Goal: Task Accomplishment & Management: Manage account settings

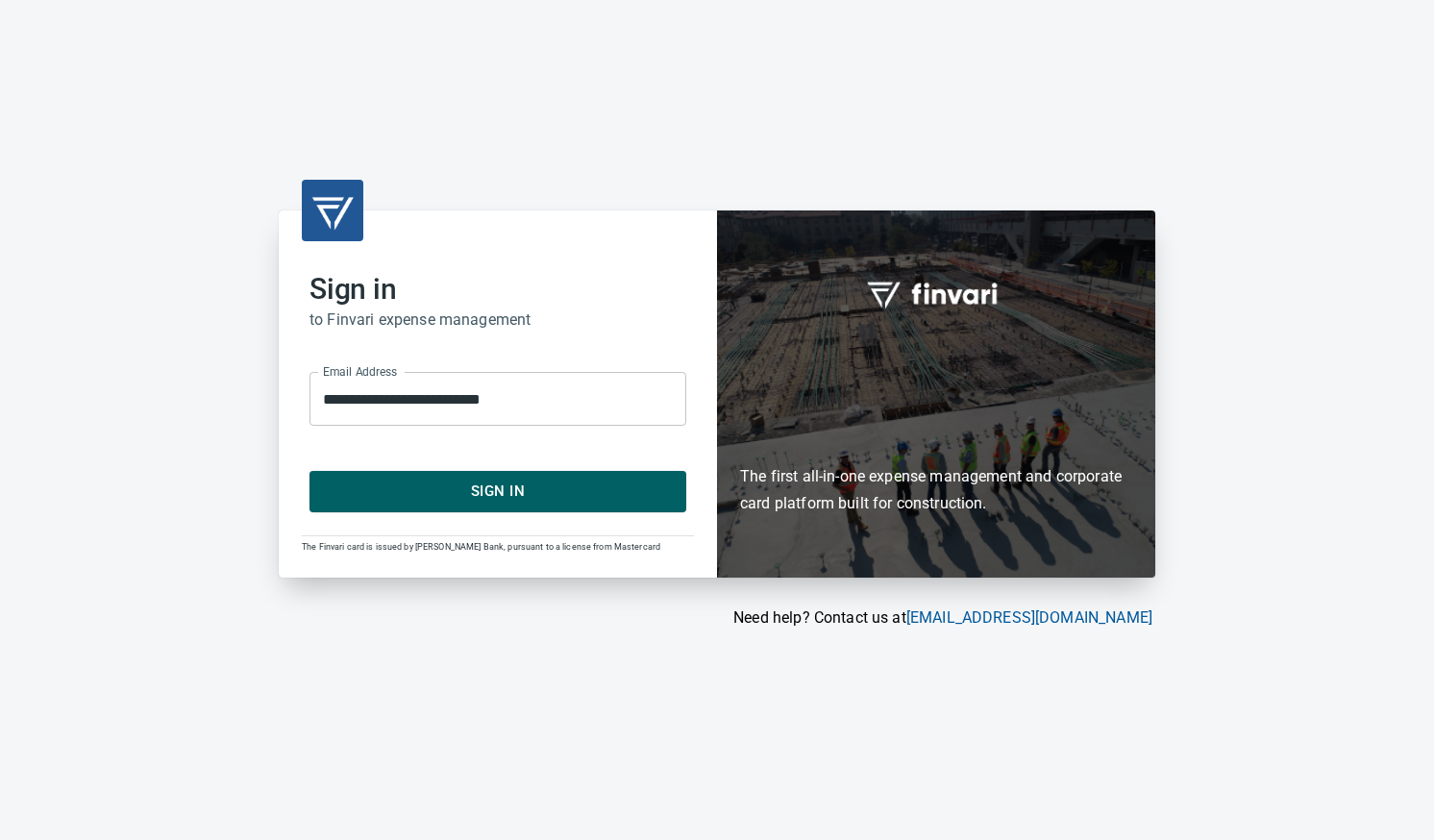
click at [525, 503] on span "Sign In" at bounding box center [498, 490] width 334 height 25
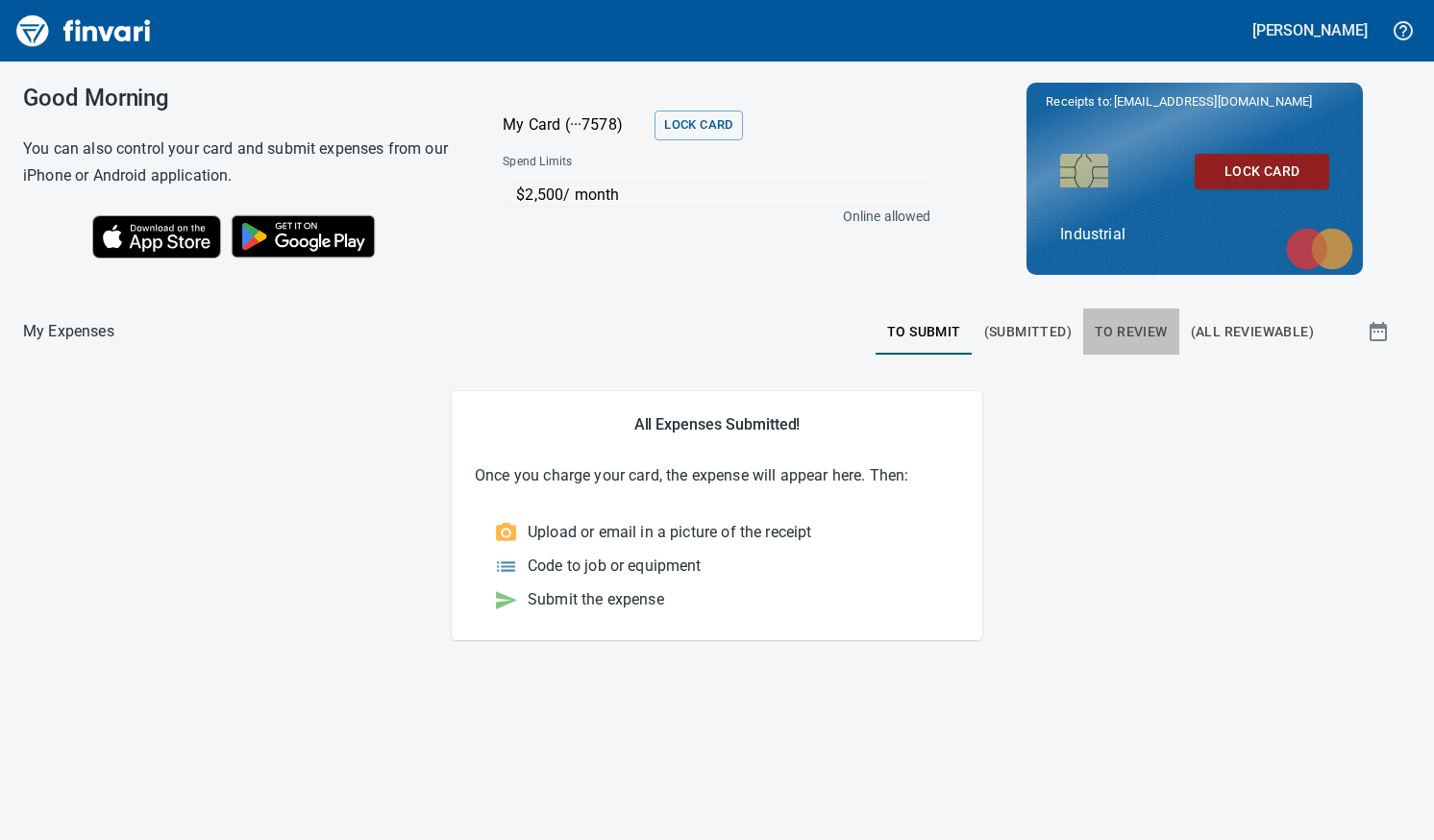
click at [1140, 331] on span "To Review" at bounding box center [1130, 332] width 73 height 24
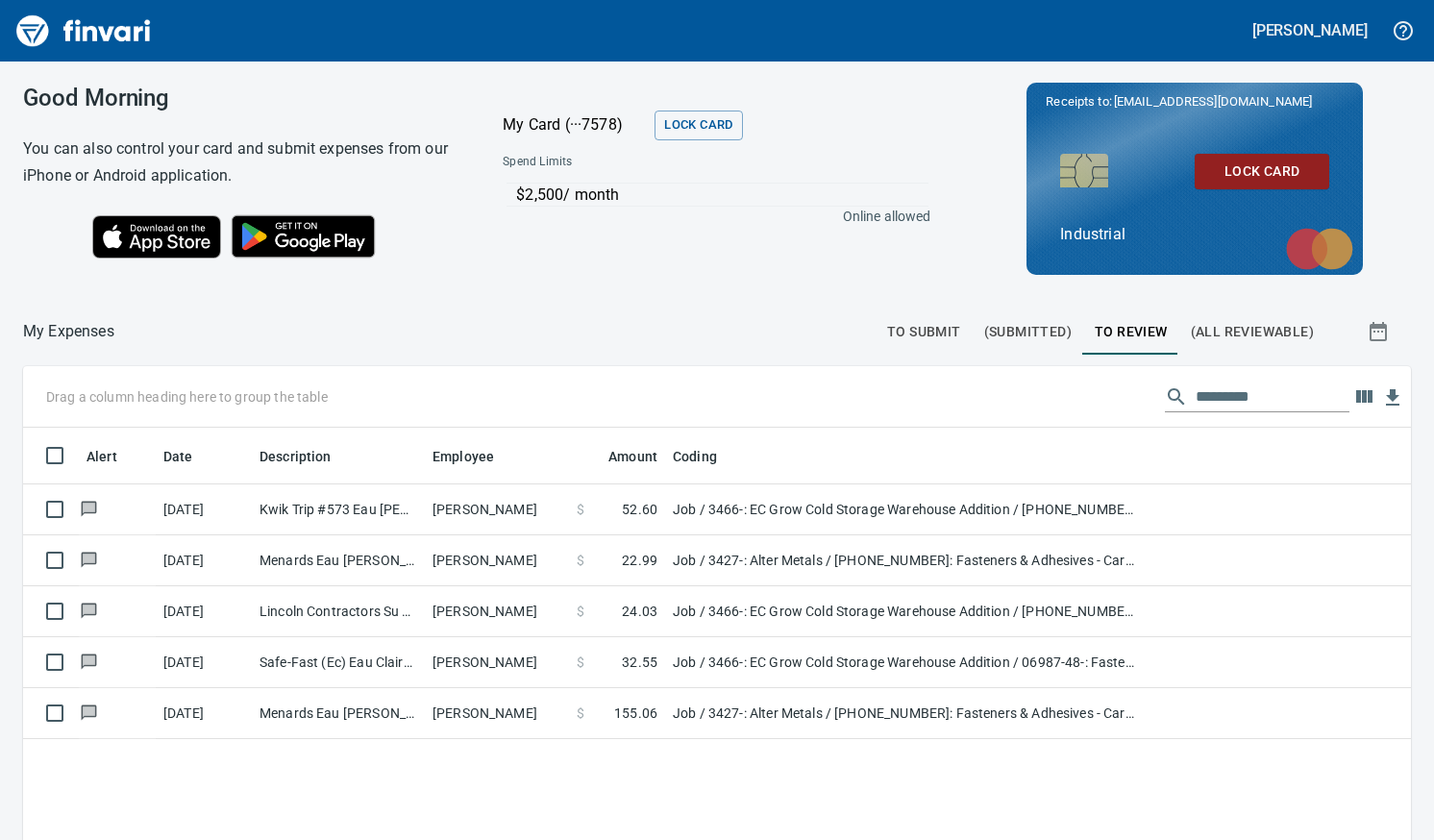
scroll to position [614, 1359]
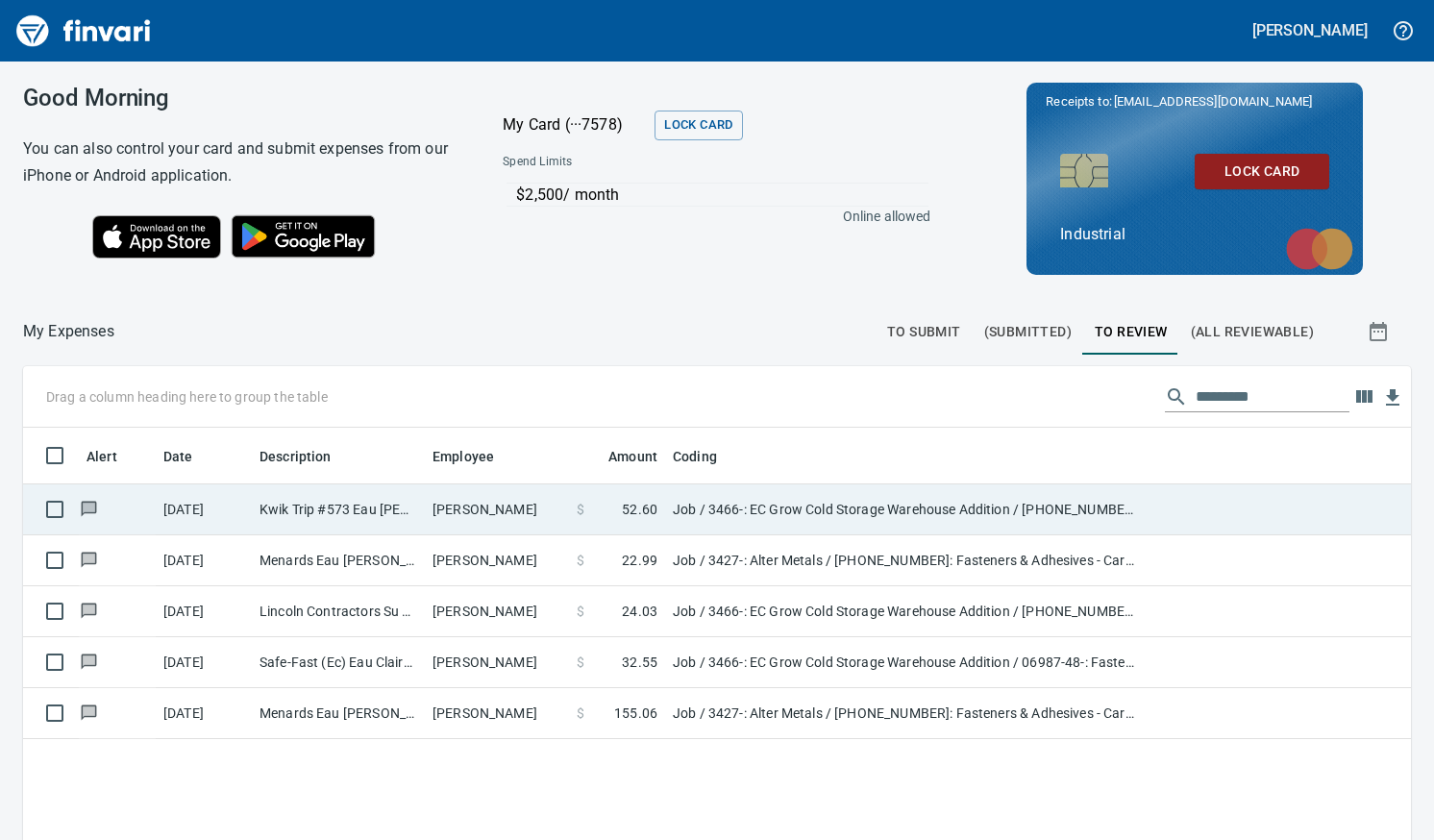
click at [360, 516] on td "Kwik Trip #573 Eau [PERSON_NAME]" at bounding box center [338, 509] width 173 height 51
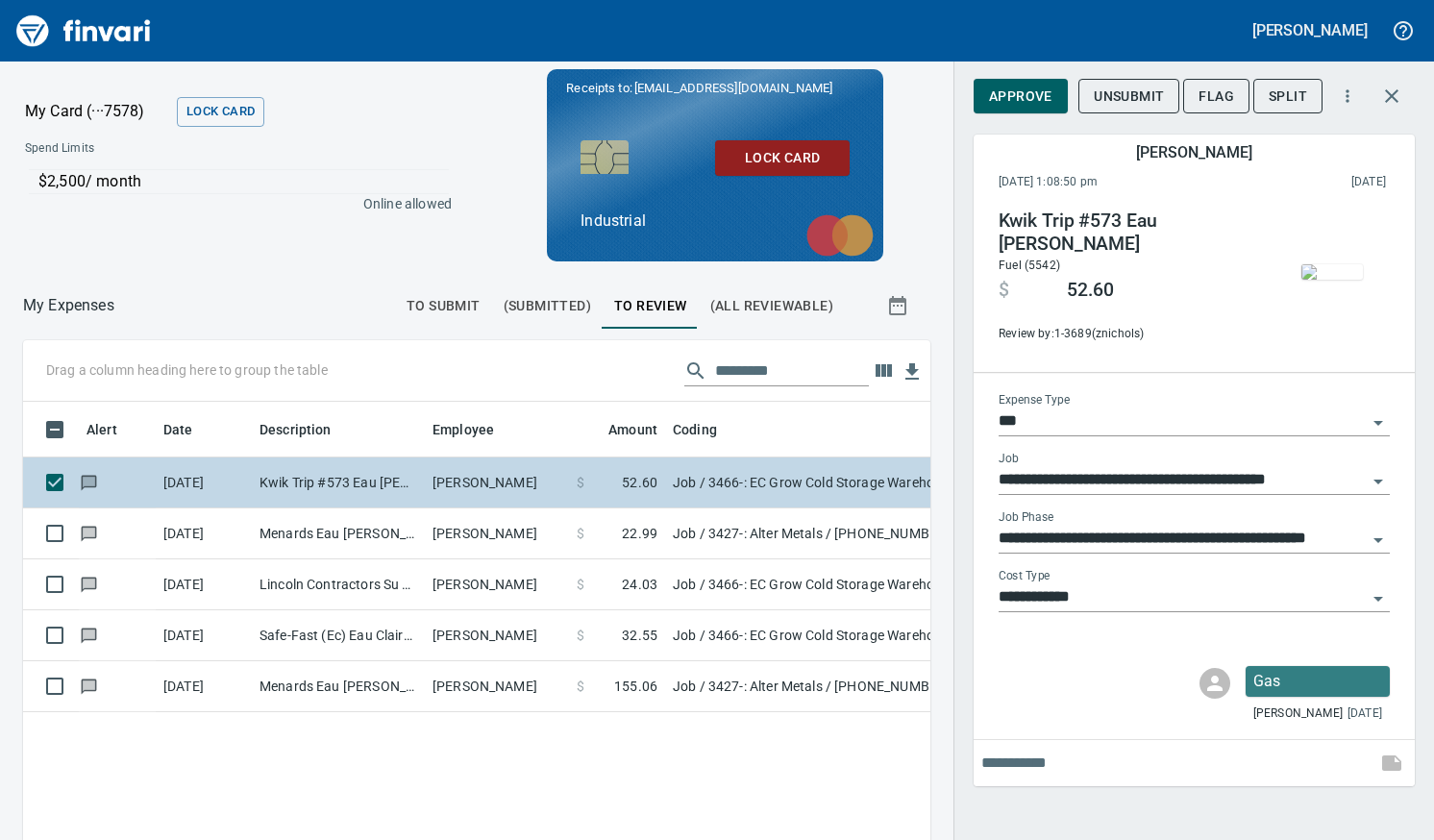
scroll to position [600, 878]
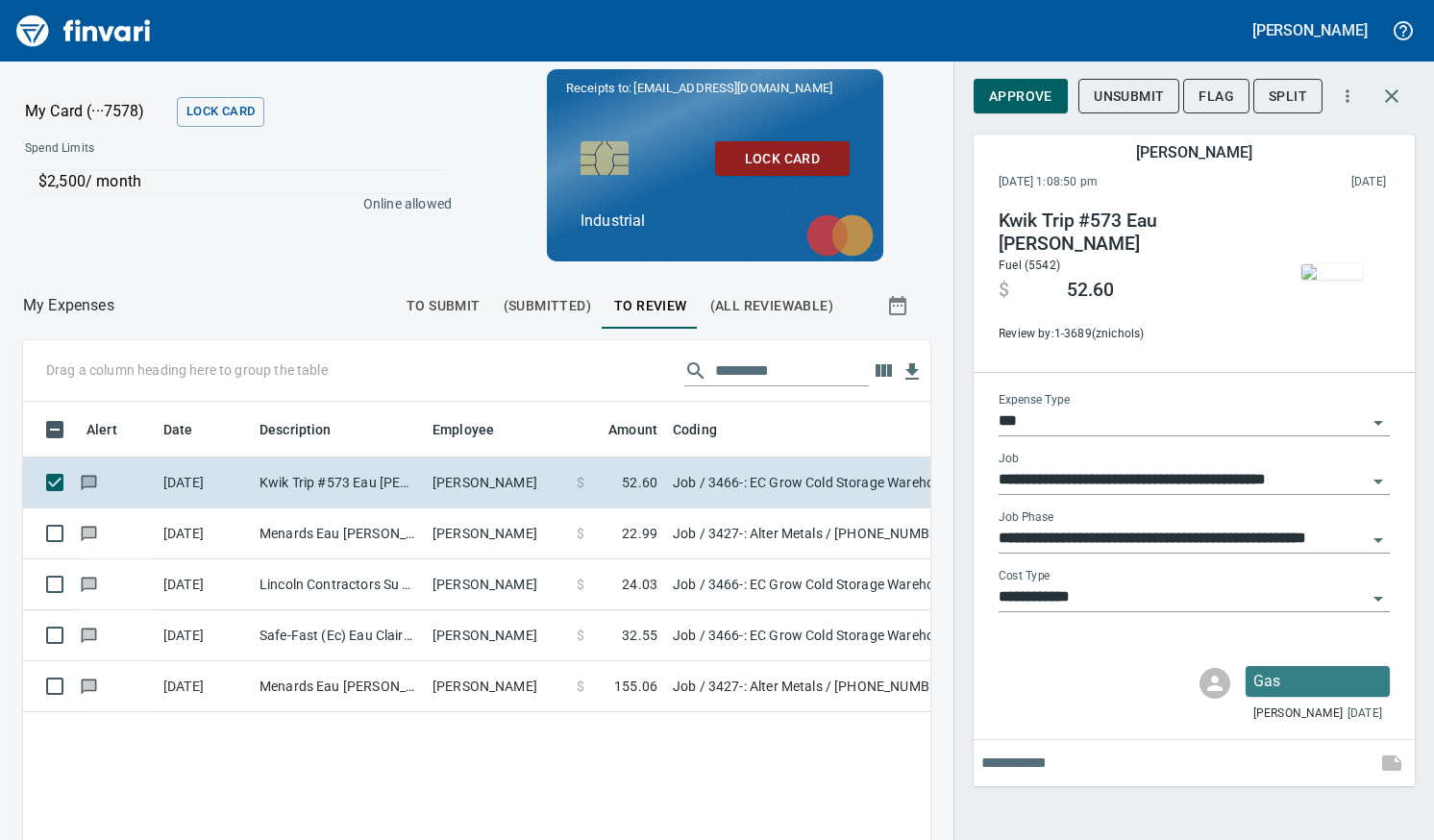
click at [1004, 101] on span "Approve" at bounding box center [1020, 97] width 63 height 24
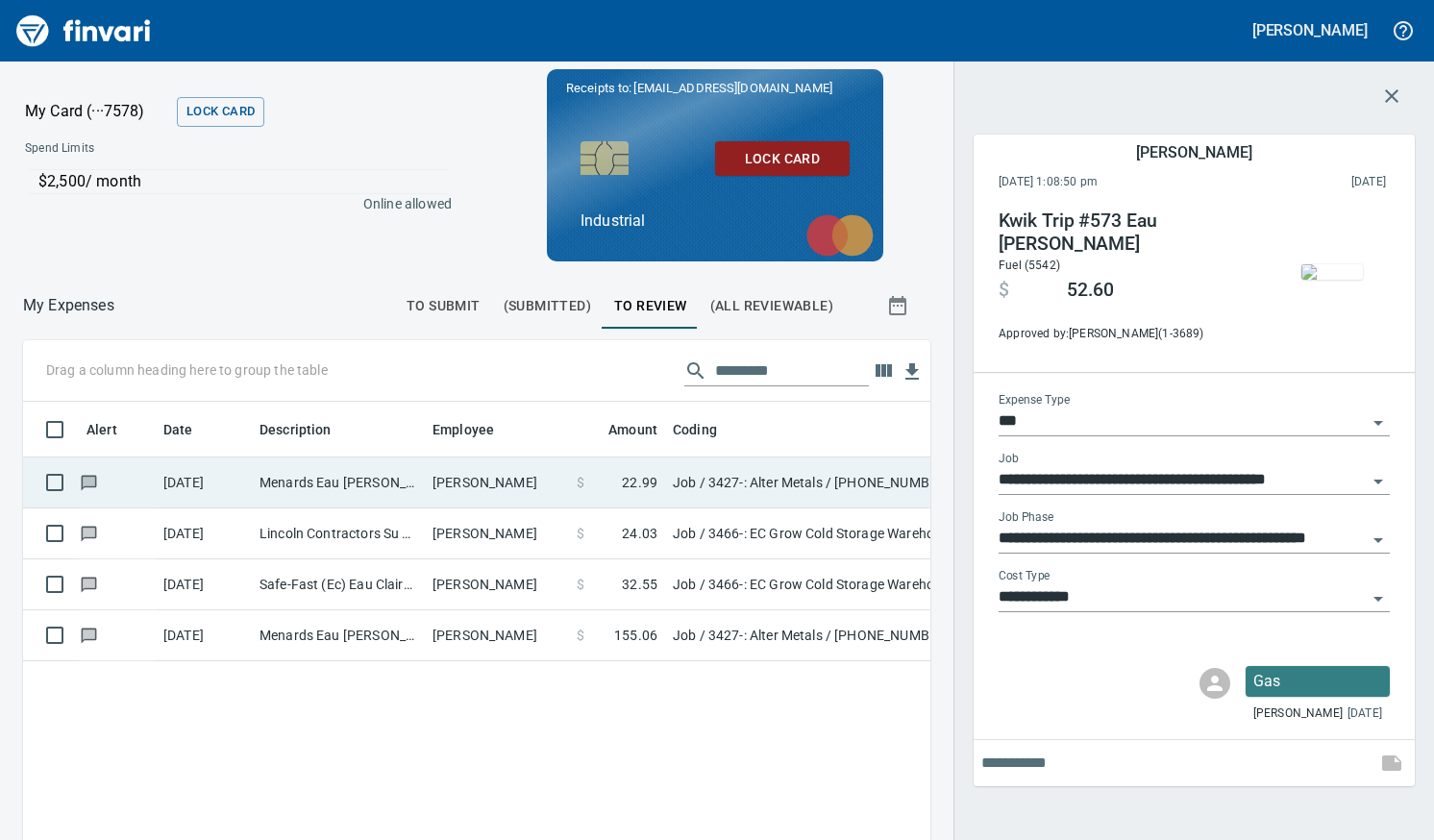
click at [354, 483] on td "Menards Eau [PERSON_NAME] [PERSON_NAME] Eau [PERSON_NAME]" at bounding box center [338, 482] width 173 height 51
type input "**********"
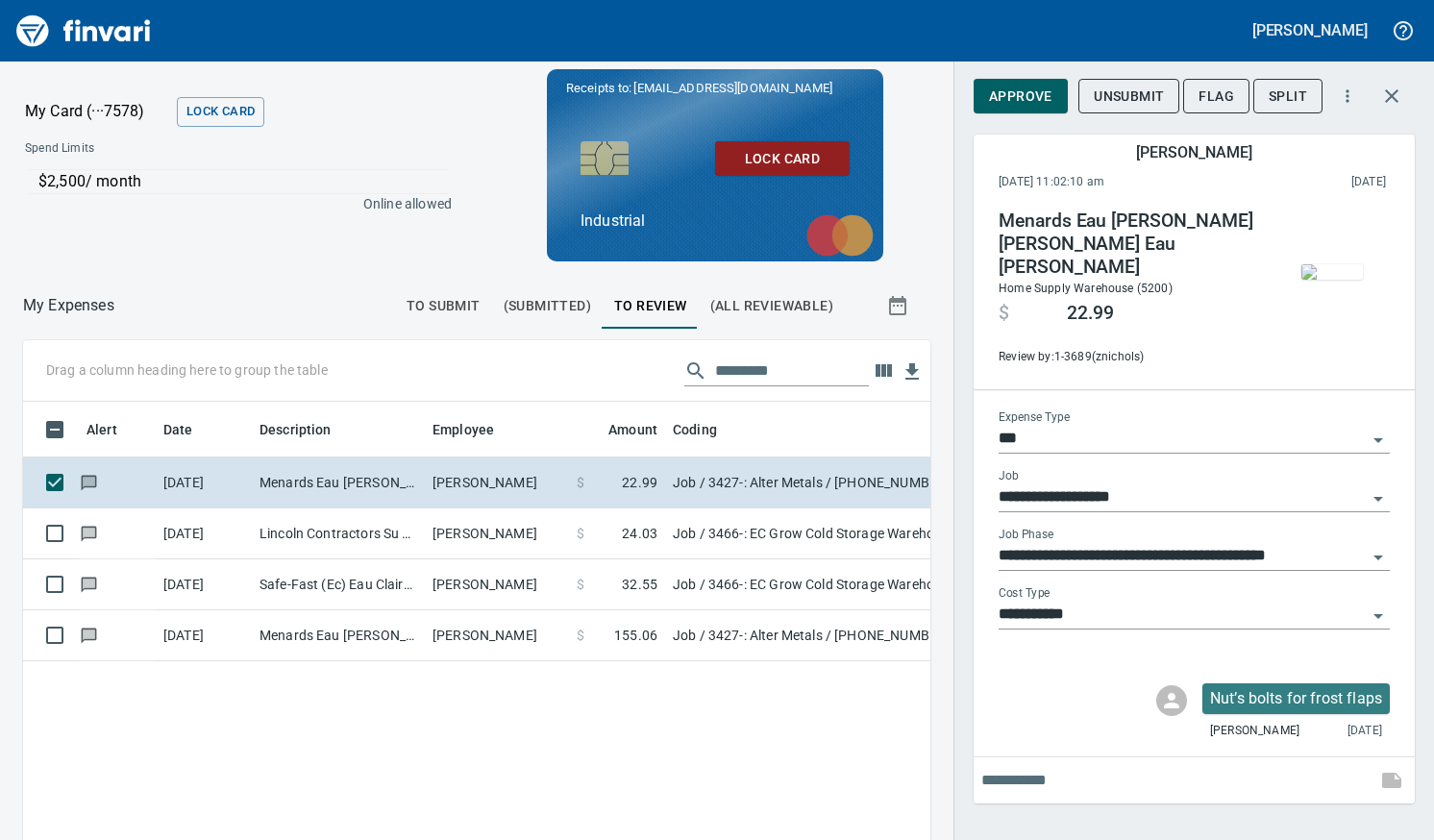
scroll to position [600, 878]
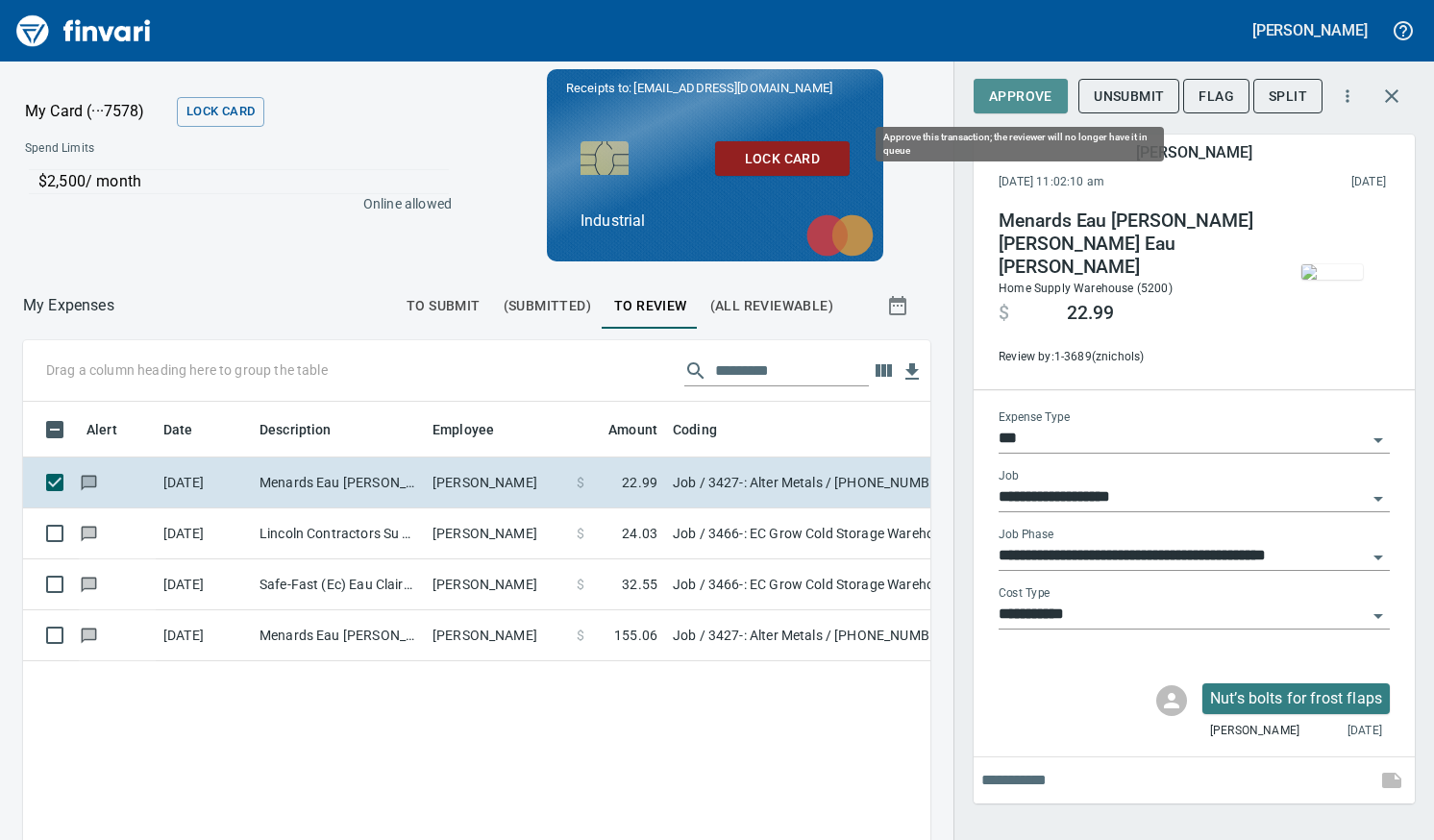
click at [1001, 89] on span "Approve" at bounding box center [1020, 97] width 63 height 24
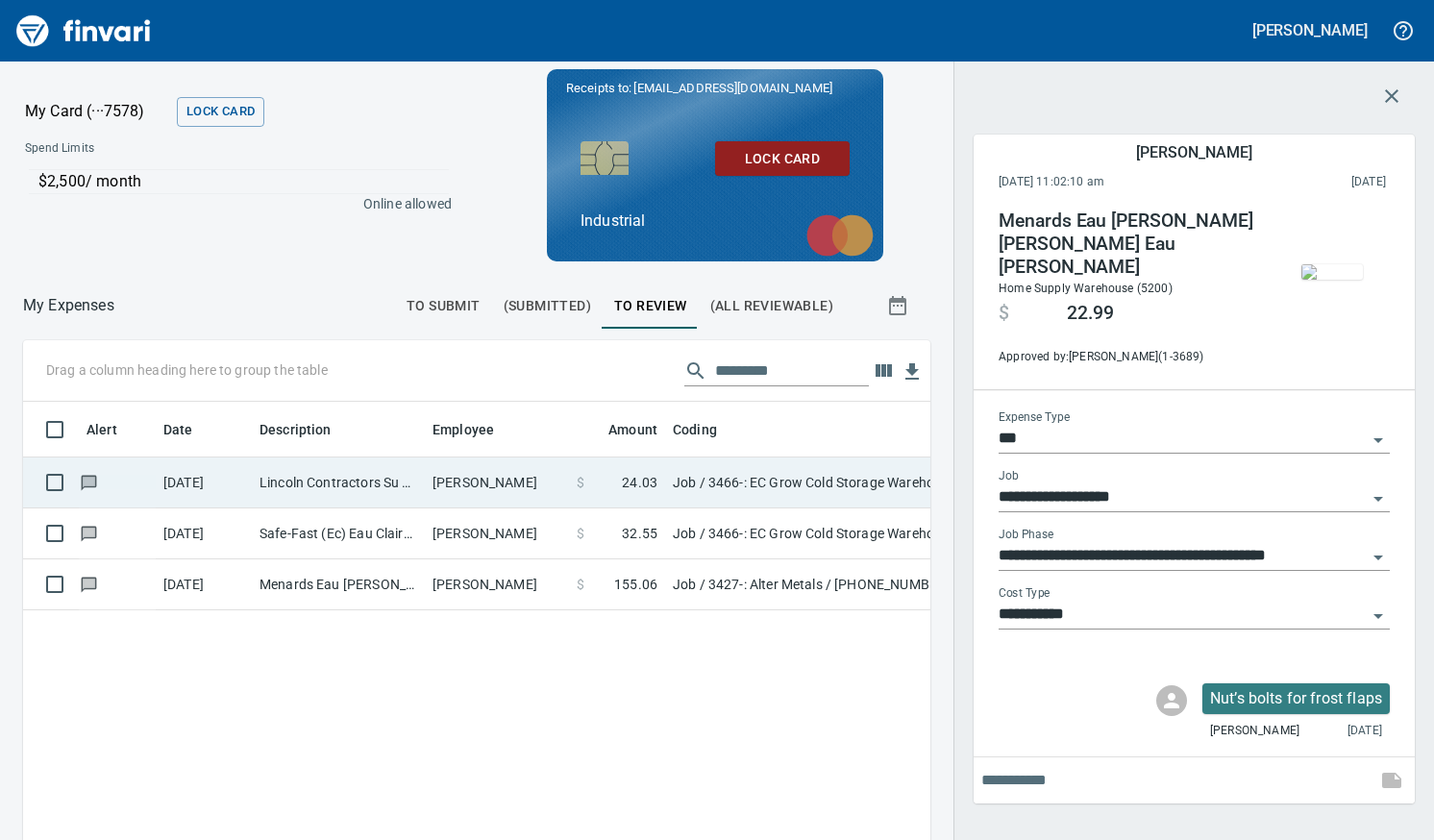
click at [372, 489] on td "Lincoln Contractors Su Eau [PERSON_NAME][GEOGRAPHIC_DATA]" at bounding box center [338, 482] width 173 height 51
type input "**********"
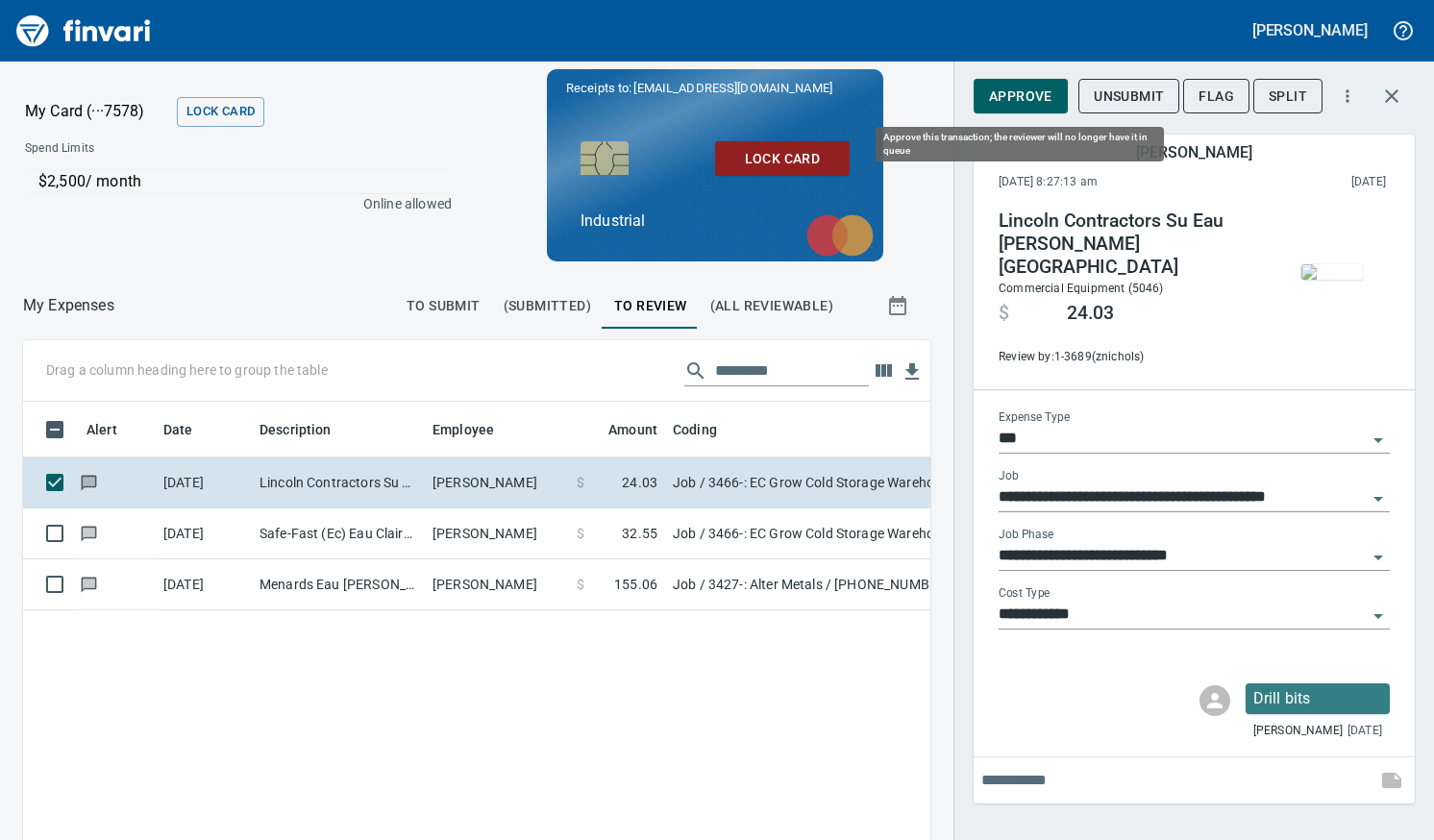
click at [1028, 110] on button "Approve" at bounding box center [1020, 97] width 94 height 36
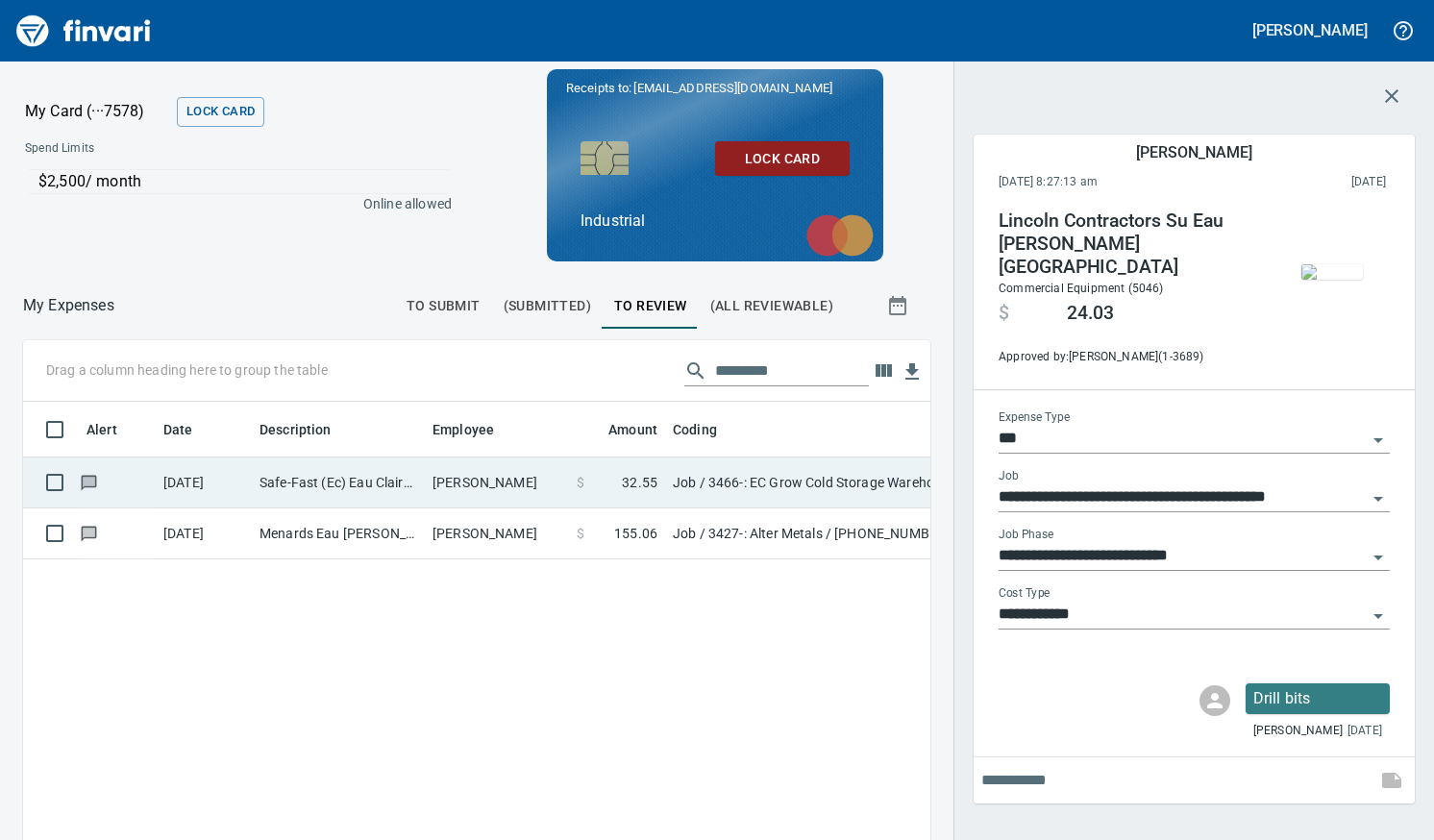
scroll to position [600, 878]
click at [397, 494] on td "Safe-Fast (Ec) Eau Claire WI" at bounding box center [338, 482] width 173 height 51
type input "**********"
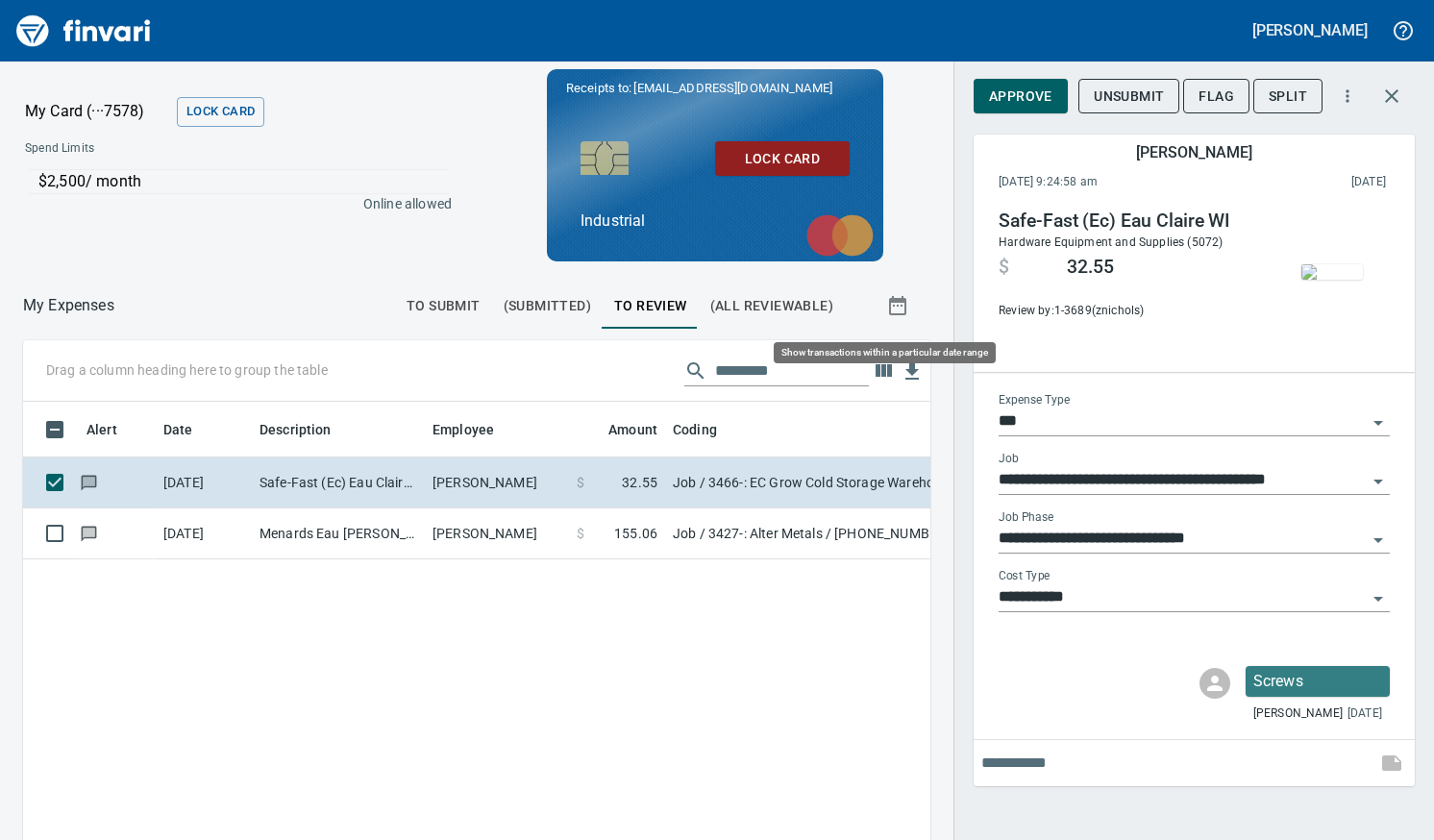
scroll to position [600, 878]
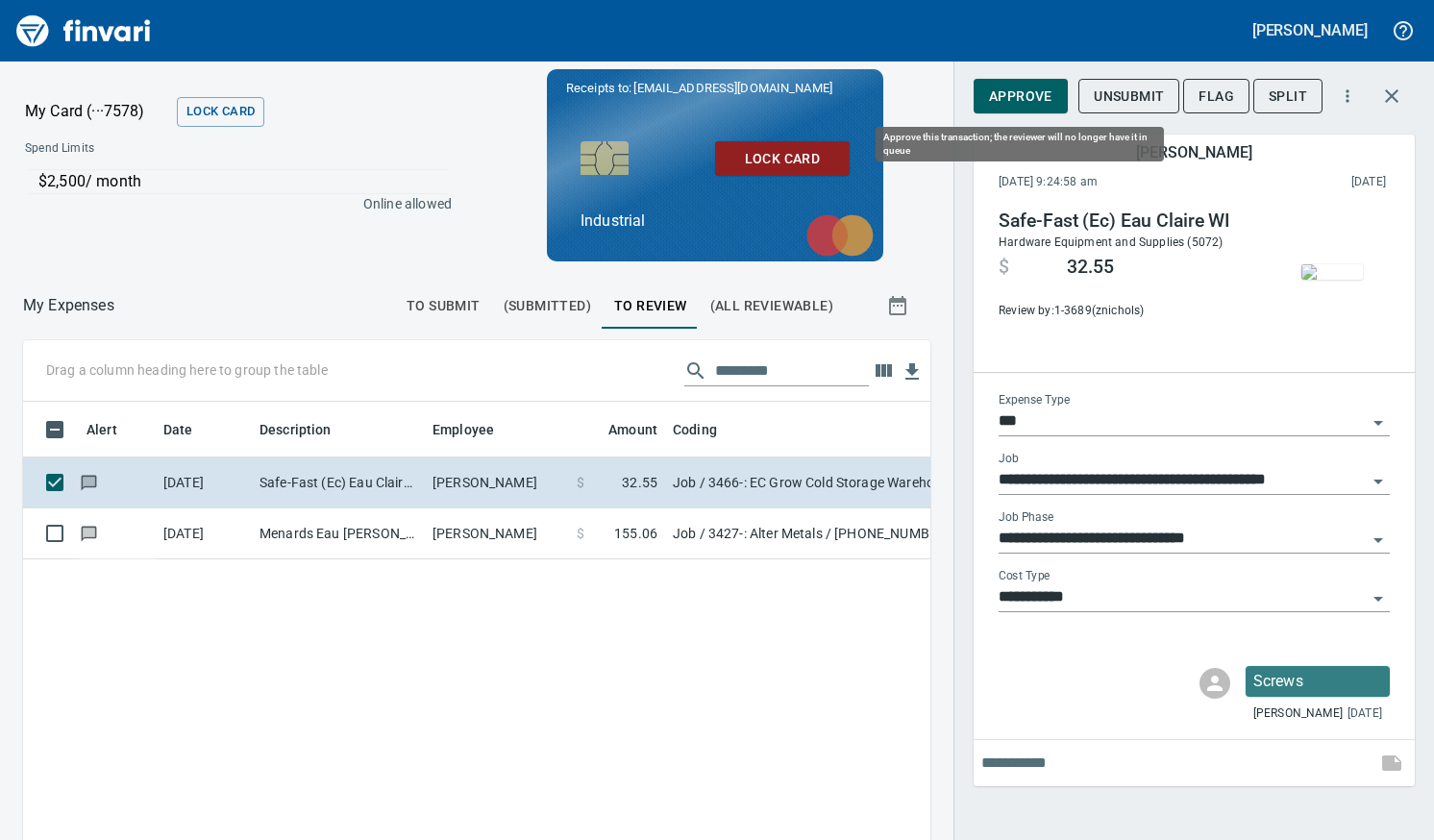
click at [1002, 95] on span "Approve" at bounding box center [1020, 97] width 63 height 24
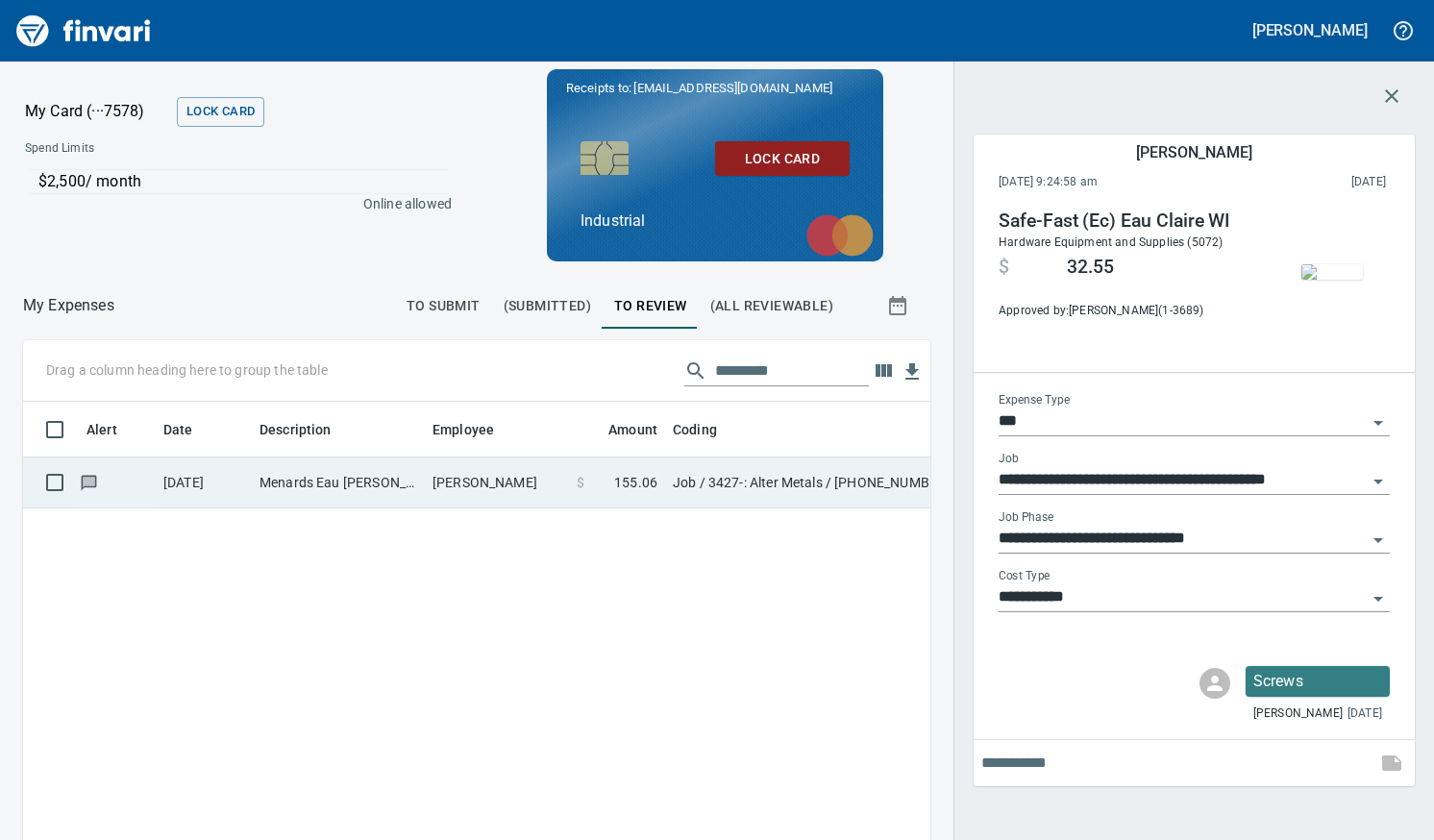
click at [382, 495] on td "Menards Eau [PERSON_NAME] [PERSON_NAME] Eau [PERSON_NAME]" at bounding box center [338, 482] width 173 height 51
type input "**********"
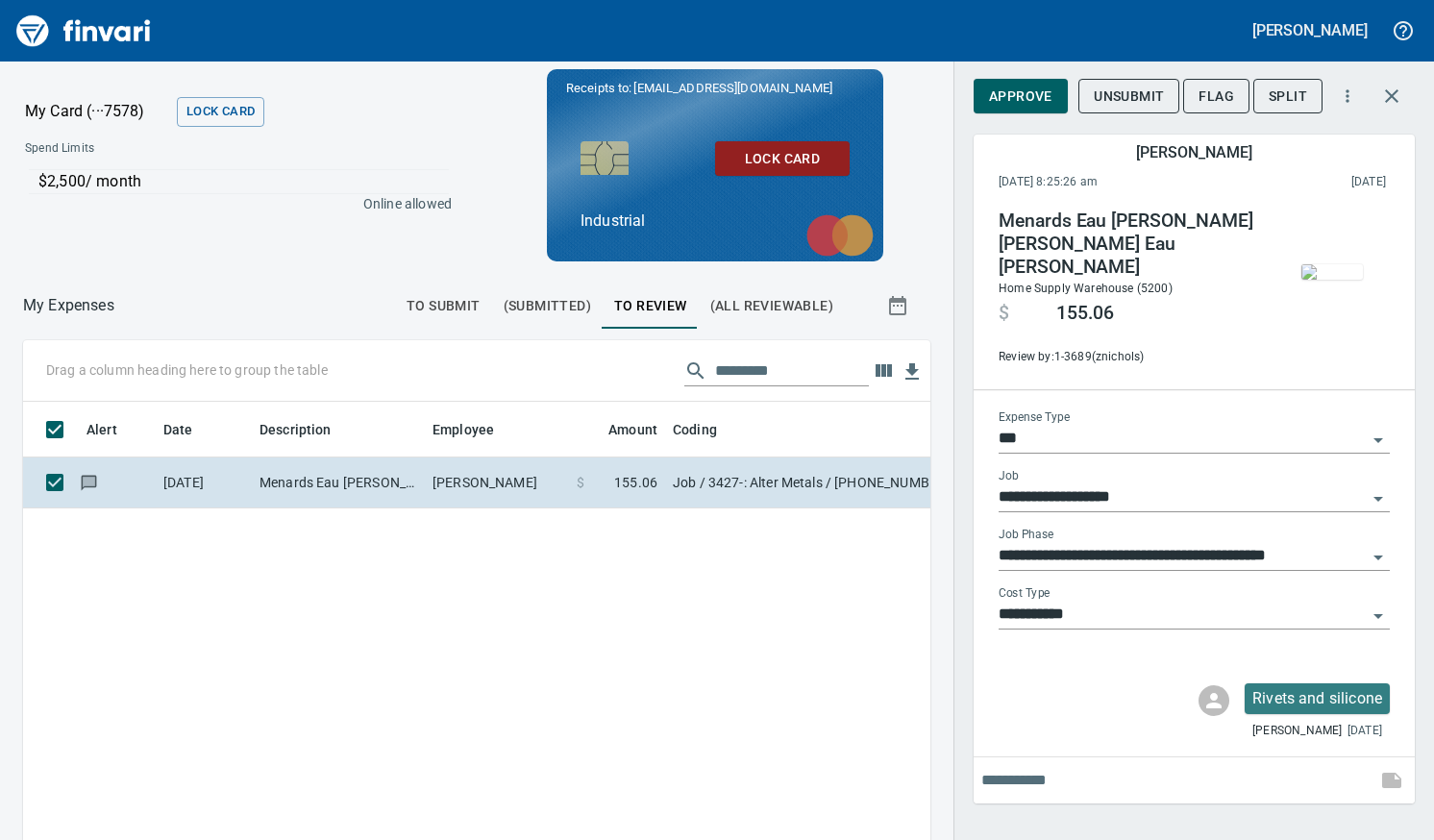
scroll to position [600, 878]
click at [995, 98] on span "Approve" at bounding box center [1020, 97] width 63 height 24
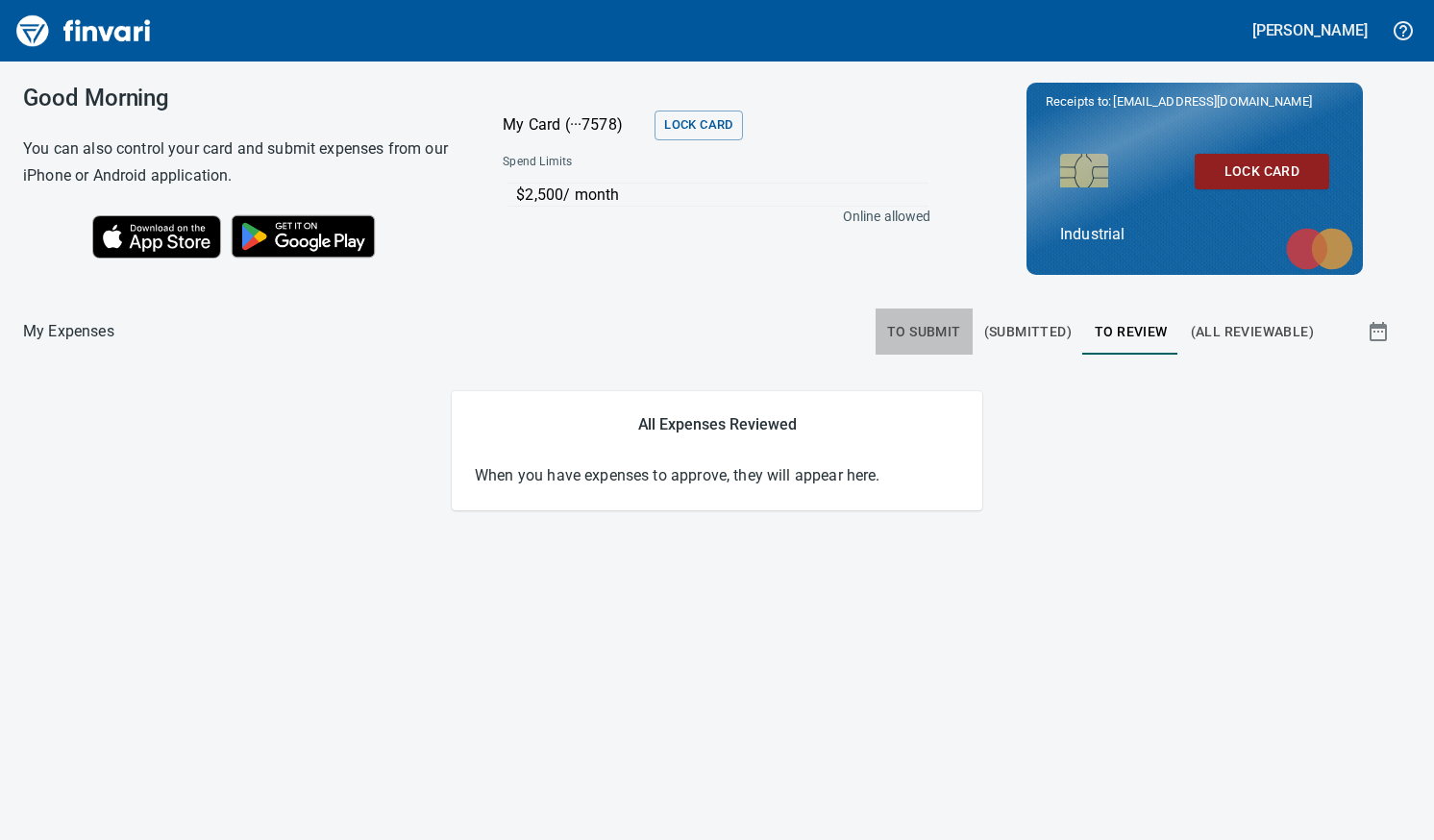
click at [954, 335] on span "To Submit" at bounding box center [924, 332] width 74 height 24
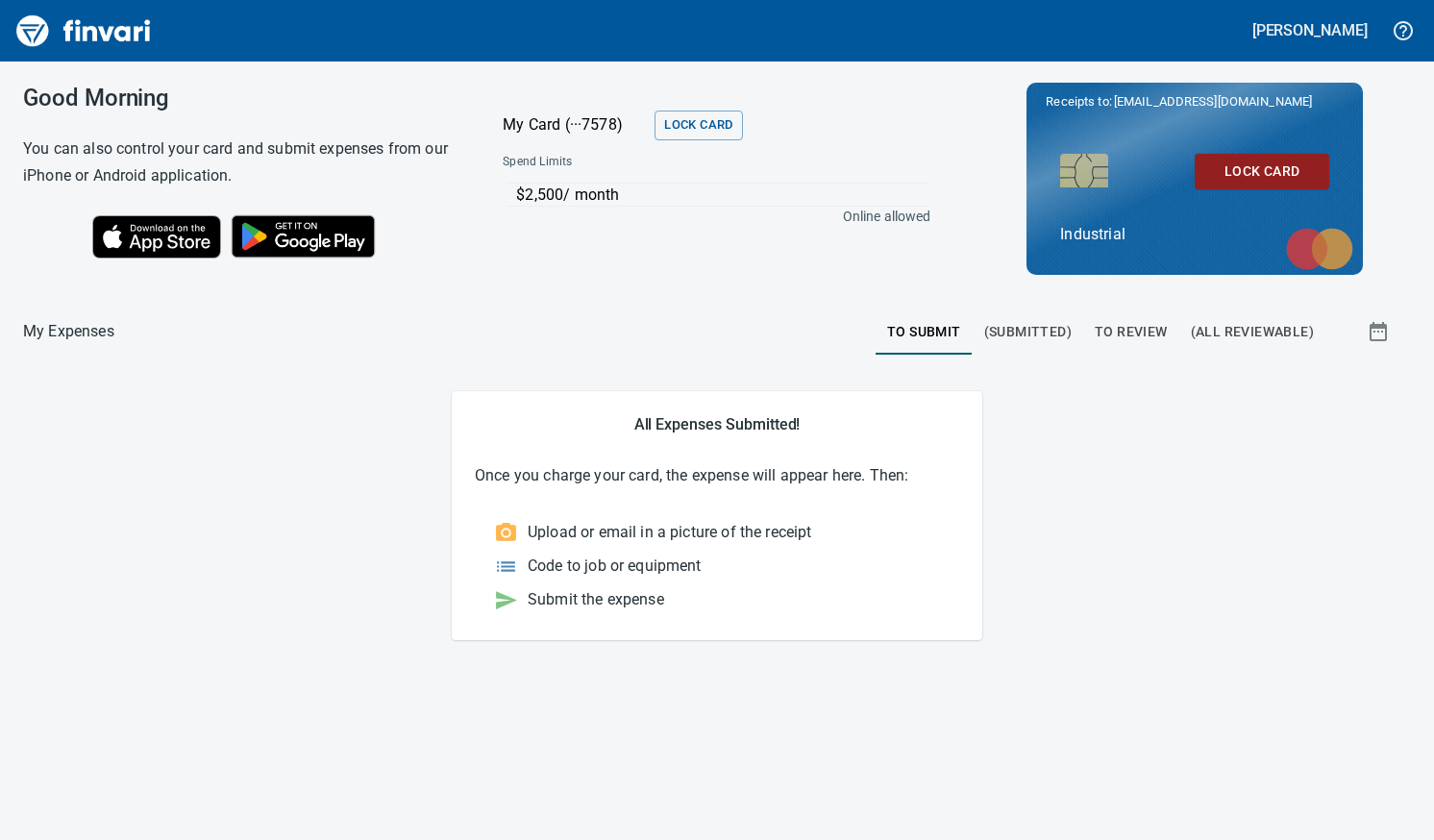
click at [1011, 331] on span "(Submitted)" at bounding box center [1027, 332] width 87 height 24
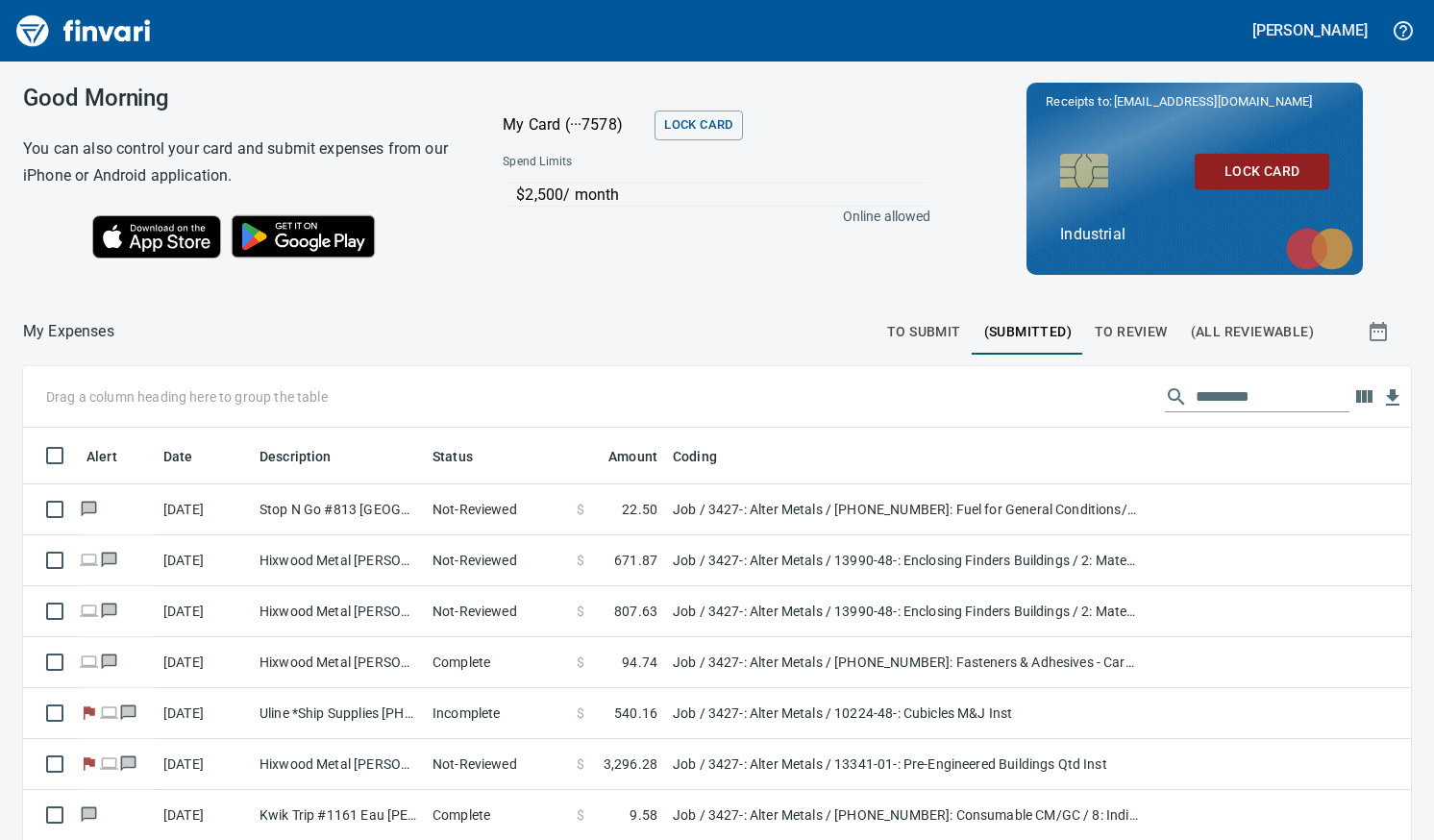
scroll to position [614, 1344]
click at [1131, 323] on span "To Review" at bounding box center [1130, 332] width 73 height 24
